Goal: Use online tool/utility

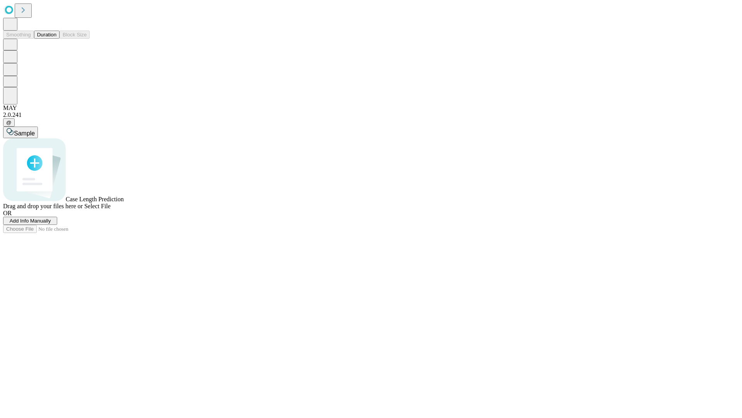
click at [56, 39] on button "Duration" at bounding box center [47, 35] width 26 height 8
click at [35, 130] on span "Sample" at bounding box center [24, 133] width 21 height 7
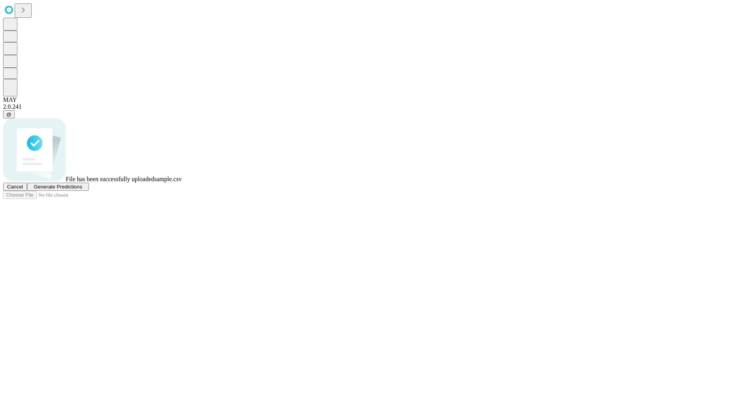
click at [82, 189] on span "Generate Predictions" at bounding box center [58, 187] width 48 height 6
